Goal: Find specific page/section: Find specific page/section

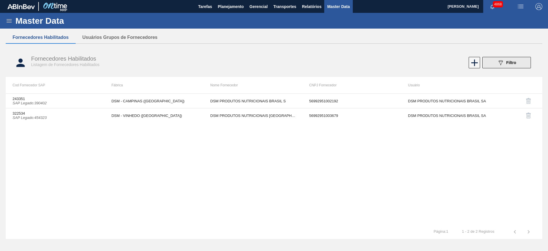
click at [497, 64] on icon "089F7B8B-B2A5-4AFE-B5C0-19BA573D28AC" at bounding box center [500, 62] width 7 height 7
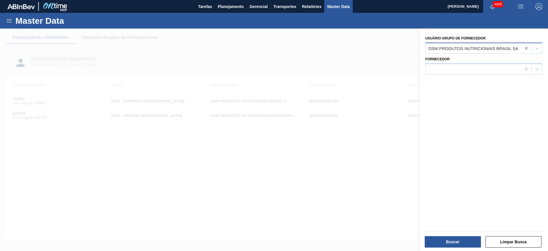
click at [527, 47] on icon at bounding box center [526, 48] width 6 height 6
type Fornecedor "prakol"
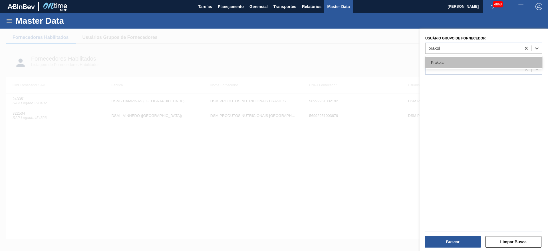
click at [515, 61] on div "Prakolar" at bounding box center [483, 62] width 117 height 11
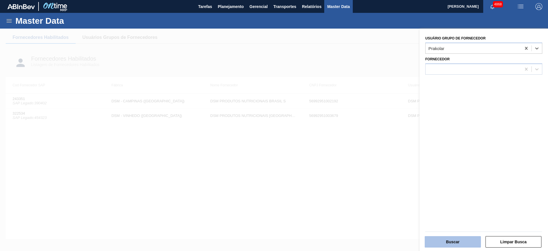
click at [464, 239] on button "Buscar" at bounding box center [453, 241] width 56 height 11
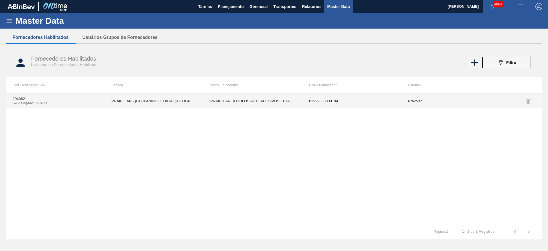
click at [208, 102] on td "PRAKOLAR ROTULOS AUTOADESIVOS LTDA" at bounding box center [253, 101] width 99 height 14
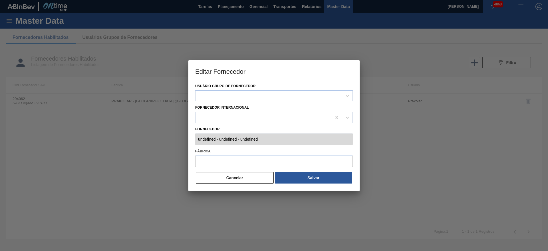
type input "294062 (SAP Legado: 393183) - PRAKOLAR ROTULOS AUTOADESIVOS LTDA - 029295630001…"
type input "PRAKOLAR - SÃO PAULO (SP)"
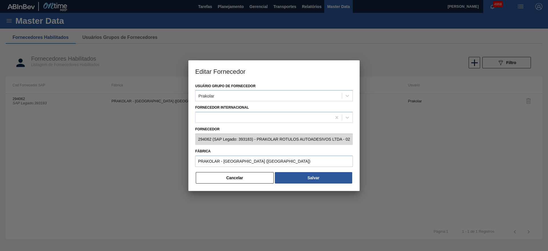
click at [209, 140] on div "Usuário Grupo de Fornecedor Prakolar Fornecedor Internacional Fornecedor 294062…" at bounding box center [273, 136] width 171 height 109
